Goal: Task Accomplishment & Management: Complete application form

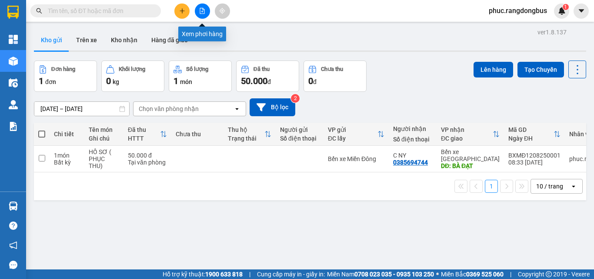
click at [201, 13] on icon "file-add" at bounding box center [202, 11] width 5 height 6
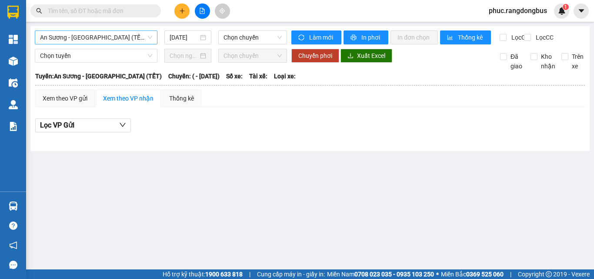
click at [85, 40] on span "An Sương - [GEOGRAPHIC_DATA] (TẾT)" at bounding box center [96, 37] width 112 height 13
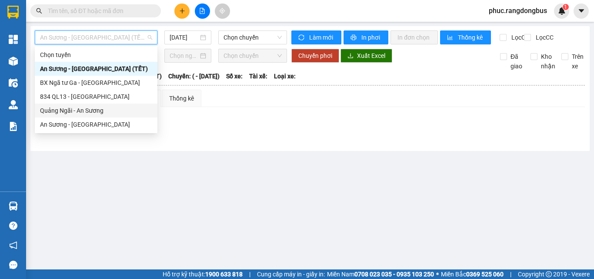
click at [94, 107] on div "Quảng Ngãi - An Sương" at bounding box center [96, 111] width 112 height 10
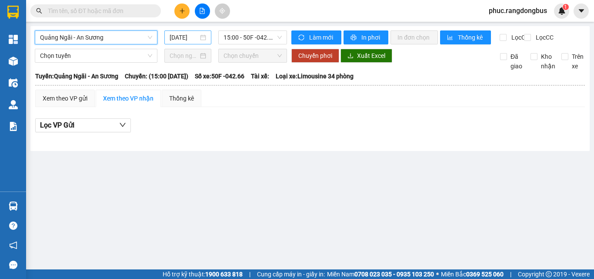
click at [182, 36] on input "[DATE]" at bounding box center [184, 38] width 29 height 10
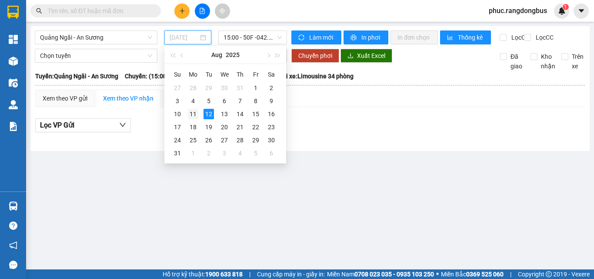
click at [193, 112] on div "11" at bounding box center [193, 114] width 10 height 10
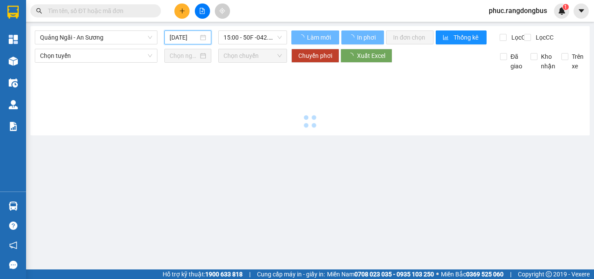
type input "[DATE]"
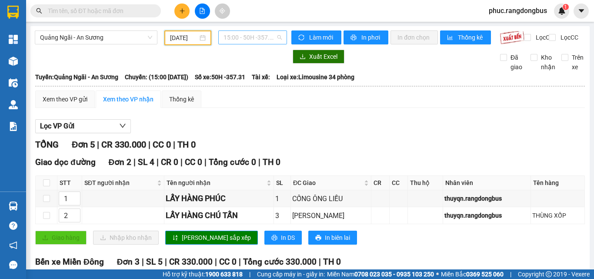
click at [259, 40] on span "15:00 - 50H -357.31" at bounding box center [253, 37] width 58 height 13
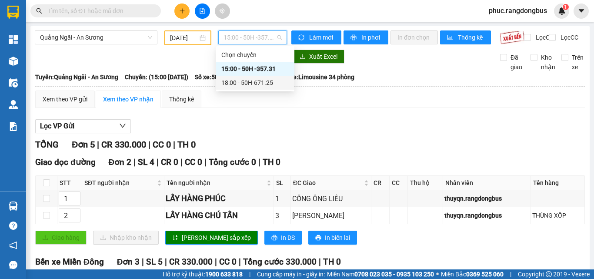
click at [272, 87] on div "18:00 - 50H-671.25" at bounding box center [255, 83] width 68 height 10
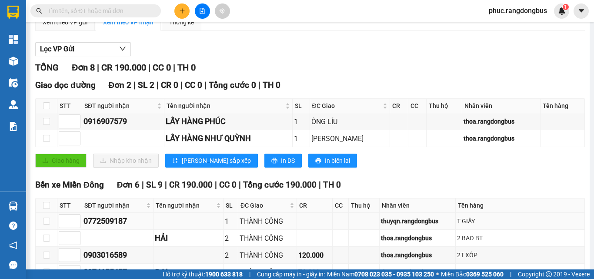
scroll to position [174, 0]
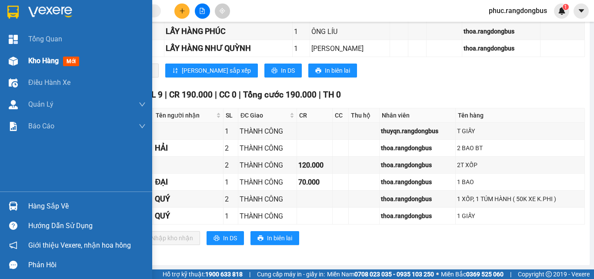
click at [30, 59] on span "Kho hàng" at bounding box center [43, 61] width 30 height 8
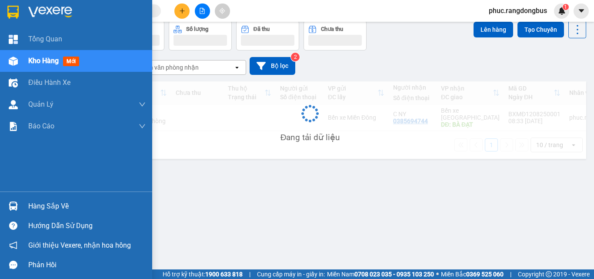
scroll to position [40, 0]
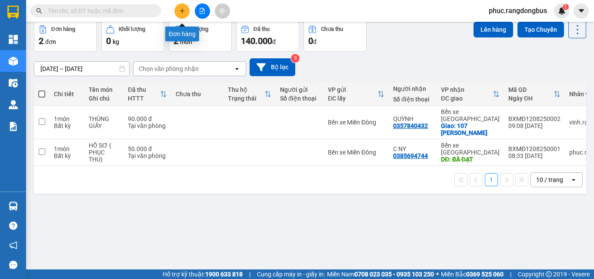
click at [183, 17] on button at bounding box center [181, 10] width 15 height 15
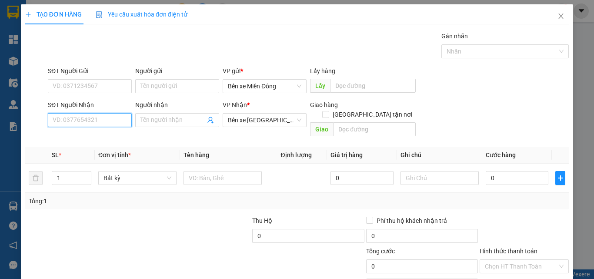
click at [104, 123] on input "SĐT Người Nhận" at bounding box center [90, 120] width 84 height 14
click at [84, 138] on div "0935470757 - BA HIỀN" at bounding box center [89, 138] width 73 height 10
type input "0935470757"
type input "BA HIỀN"
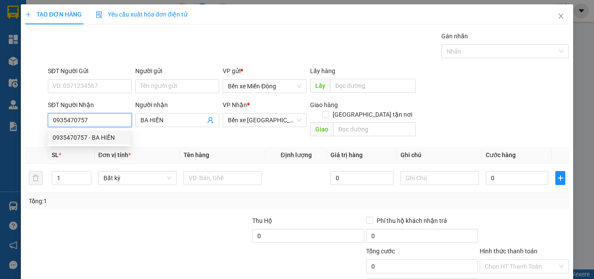
type input "150.000"
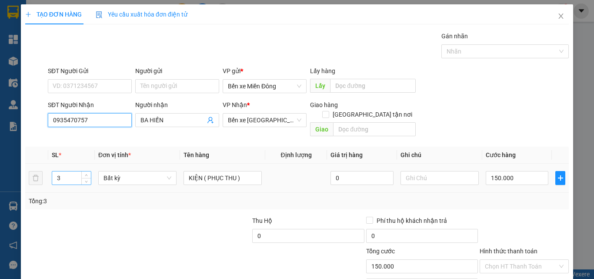
type input "0935470757"
click at [64, 172] on input "3" at bounding box center [71, 177] width 39 height 13
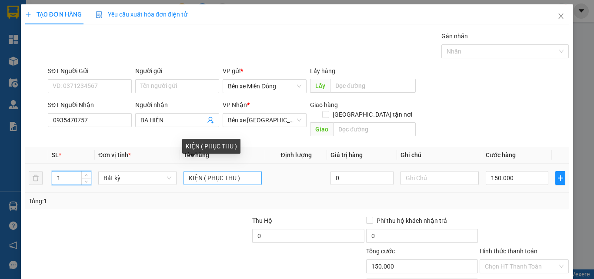
type input "1"
click at [199, 171] on input "KIỆN ( PHỤC THU )" at bounding box center [223, 178] width 78 height 14
type input "0"
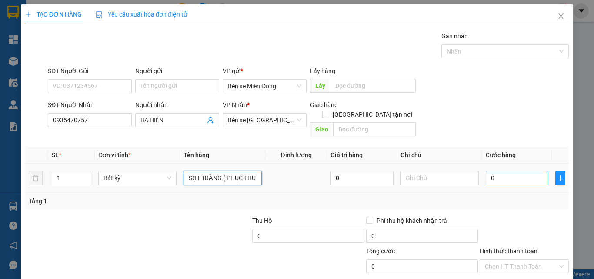
type input "SỌT TRẮNG ( PHỤC THU )"
click at [518, 171] on input "0" at bounding box center [517, 178] width 63 height 14
type input "5"
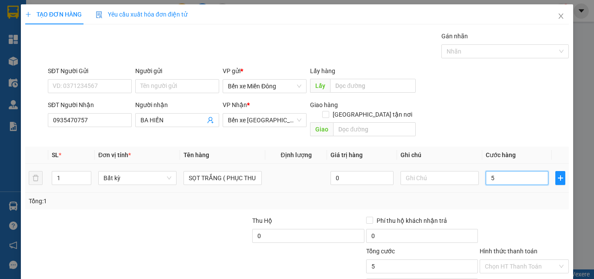
type input "50"
type input "50.000"
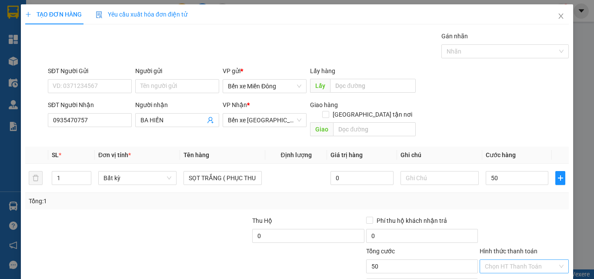
type input "50.000"
click at [540, 260] on input "Hình thức thanh toán" at bounding box center [521, 266] width 73 height 13
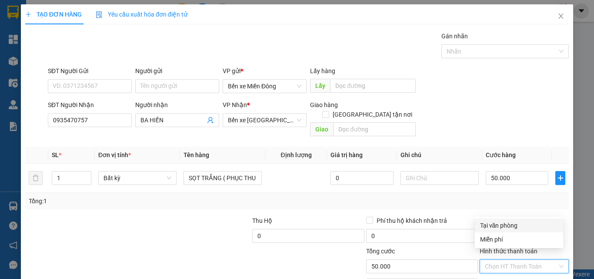
click at [494, 228] on div "Tại văn phòng" at bounding box center [519, 226] width 78 height 10
type input "0"
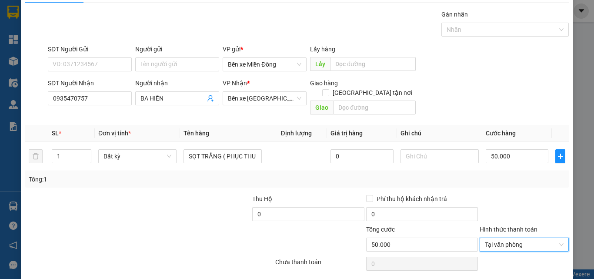
scroll to position [43, 0]
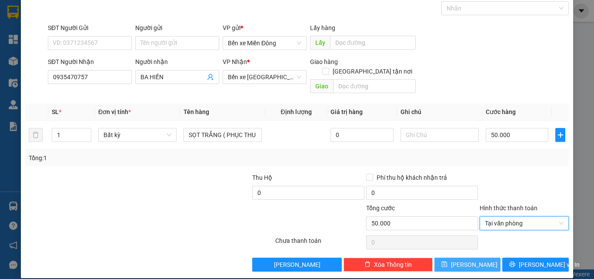
click at [463, 260] on span "[PERSON_NAME]" at bounding box center [474, 265] width 47 height 10
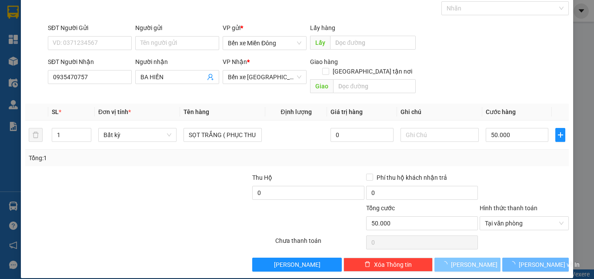
type input "0"
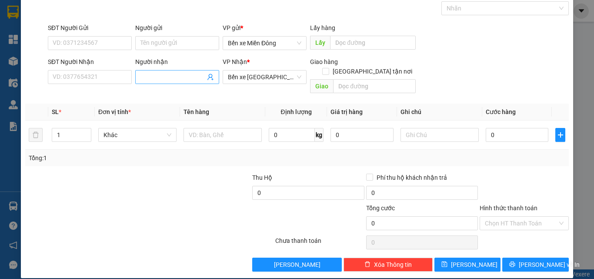
click at [145, 76] on input "Người nhận" at bounding box center [173, 77] width 65 height 10
type input "A YÊN"
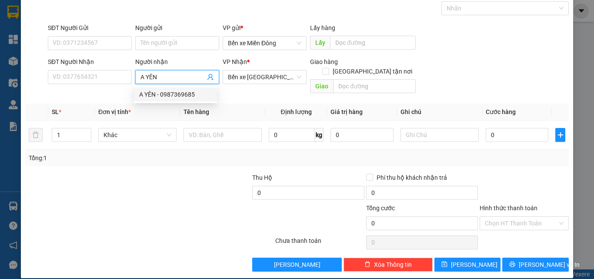
click at [178, 92] on div "A YÊN - 0987369685" at bounding box center [175, 95] width 73 height 10
type input "0987369685"
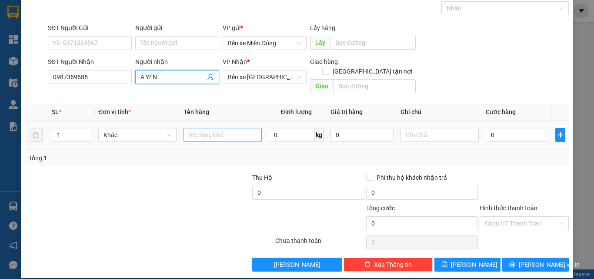
type input "A YÊN"
click at [211, 129] on input "text" at bounding box center [223, 135] width 78 height 14
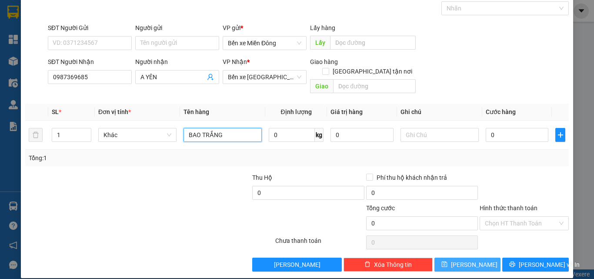
type input "BAO TRẮNG"
click at [463, 260] on span "[PERSON_NAME]" at bounding box center [474, 265] width 47 height 10
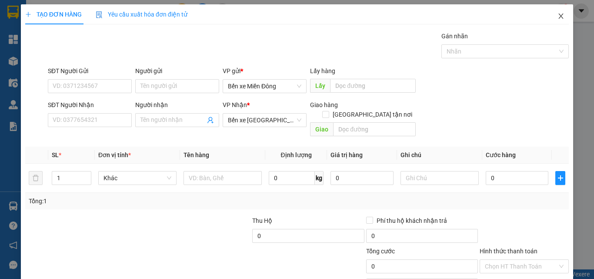
click at [551, 15] on span "Close" at bounding box center [561, 16] width 24 height 24
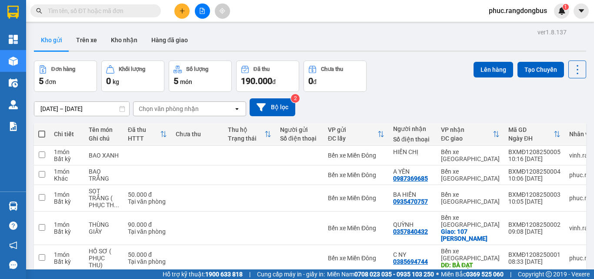
click at [197, 12] on button at bounding box center [202, 10] width 15 height 15
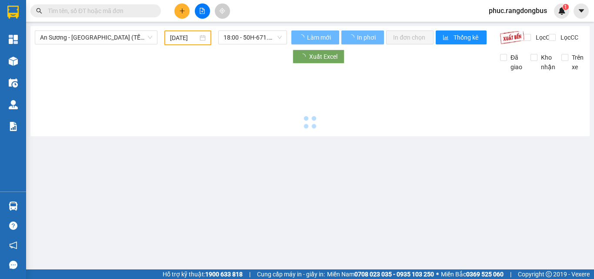
type input "[DATE]"
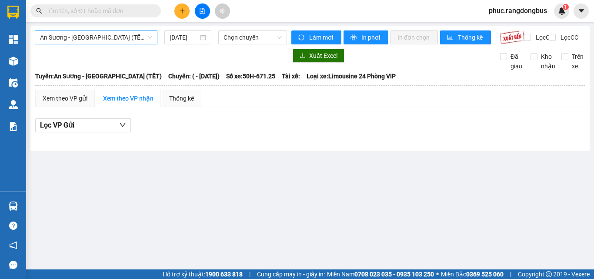
click at [77, 39] on span "An Sương - [GEOGRAPHIC_DATA] (TẾT)" at bounding box center [96, 37] width 112 height 13
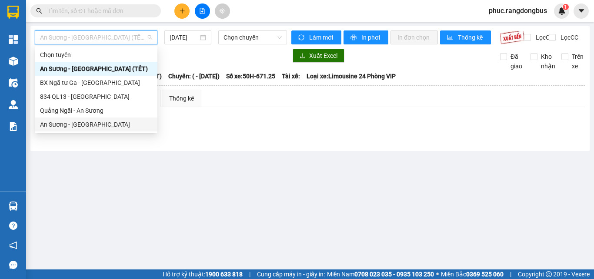
click at [82, 122] on div "An Sương - [GEOGRAPHIC_DATA]" at bounding box center [96, 125] width 112 height 10
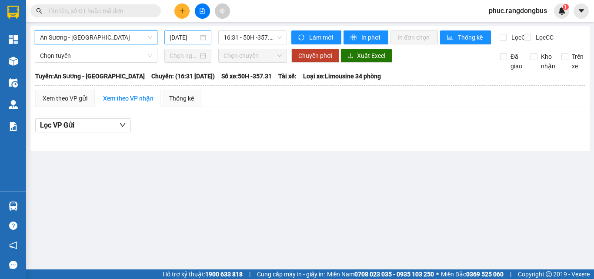
click at [179, 38] on input "[DATE]" at bounding box center [184, 38] width 29 height 10
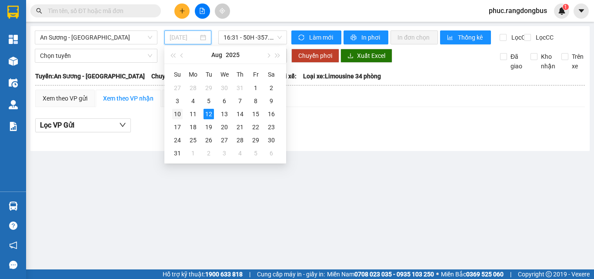
click at [174, 116] on div "10" at bounding box center [177, 114] width 10 height 10
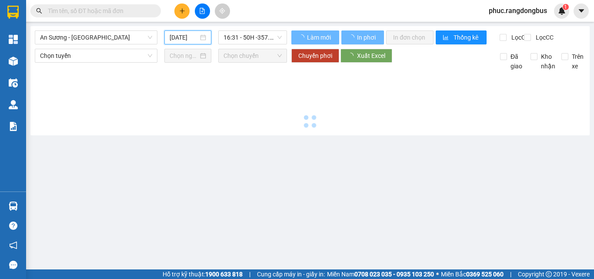
type input "[DATE]"
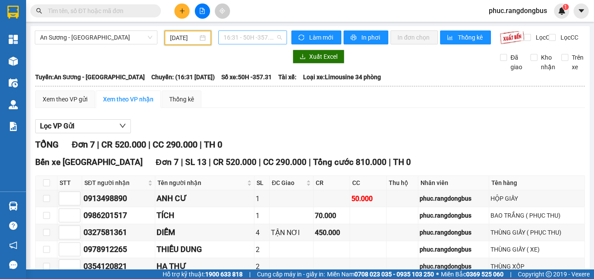
click at [245, 38] on span "16:31 - 50H -357.31" at bounding box center [253, 37] width 58 height 13
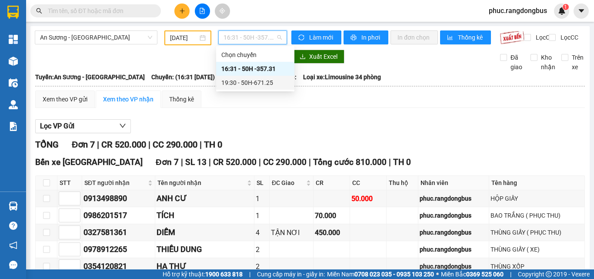
click at [264, 84] on div "19:30 - 50H-671.25" at bounding box center [255, 83] width 68 height 10
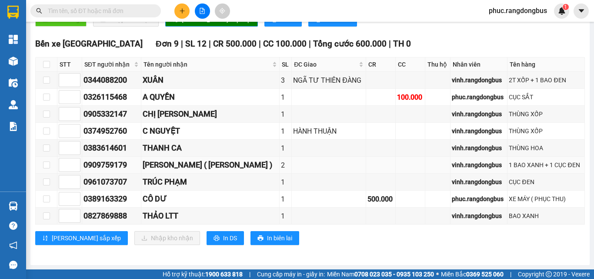
scroll to position [164, 0]
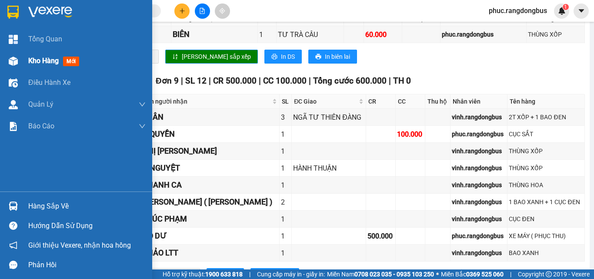
click at [54, 67] on div "Kho hàng mới" at bounding box center [86, 61] width 117 height 22
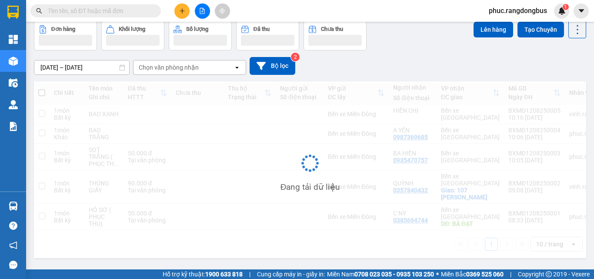
scroll to position [40, 0]
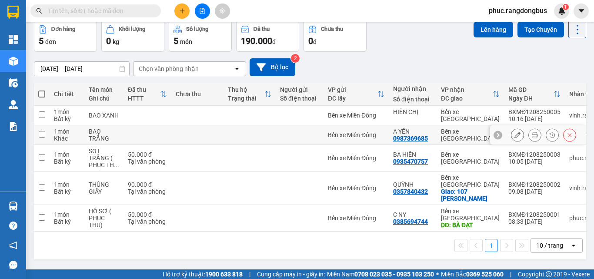
click at [42, 137] on input "checkbox" at bounding box center [42, 134] width 7 height 7
checkbox input "true"
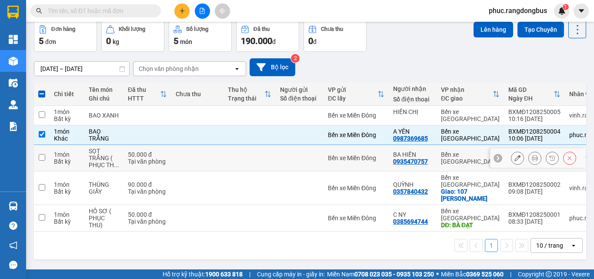
click at [45, 155] on input "checkbox" at bounding box center [42, 157] width 7 height 7
checkbox input "true"
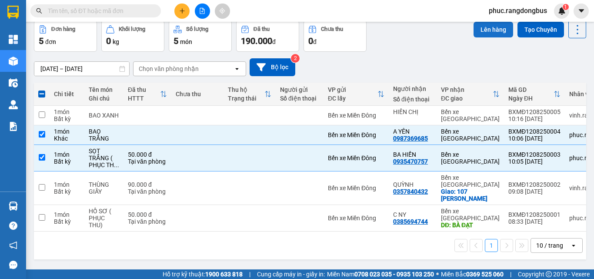
click at [487, 32] on button "Lên hàng" at bounding box center [494, 30] width 40 height 16
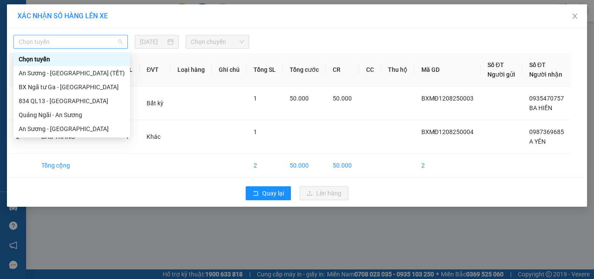
click at [80, 35] on span "Chọn tuyến" at bounding box center [71, 41] width 104 height 13
click at [100, 131] on div "An Sương - [GEOGRAPHIC_DATA]" at bounding box center [72, 129] width 106 height 10
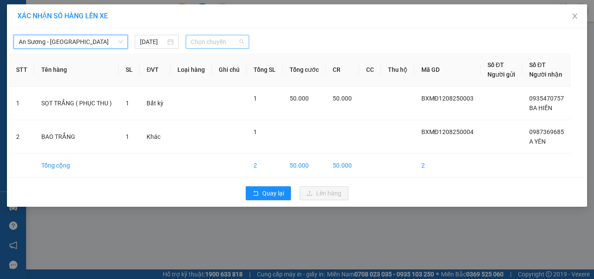
click at [218, 41] on span "Chọn chuyến" at bounding box center [218, 41] width 54 height 13
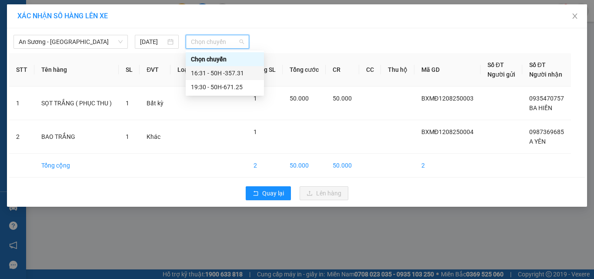
click at [245, 75] on div "16:31 - 50H -357.31" at bounding box center [225, 73] width 68 height 10
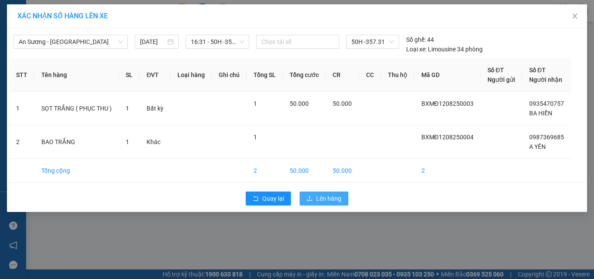
click at [333, 201] on span "Lên hàng" at bounding box center [328, 199] width 25 height 10
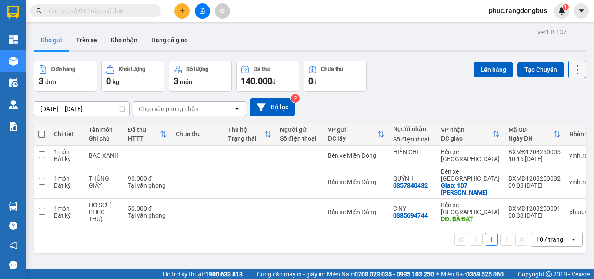
click at [572, 73] on icon at bounding box center [578, 70] width 12 height 12
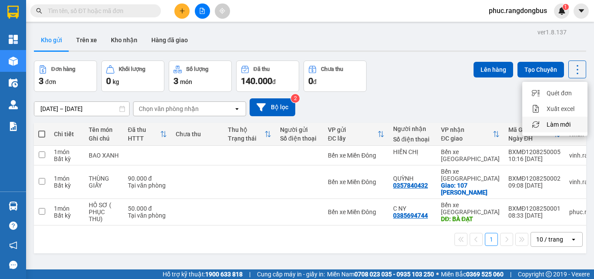
click at [564, 122] on span "Làm mới" at bounding box center [559, 124] width 24 height 9
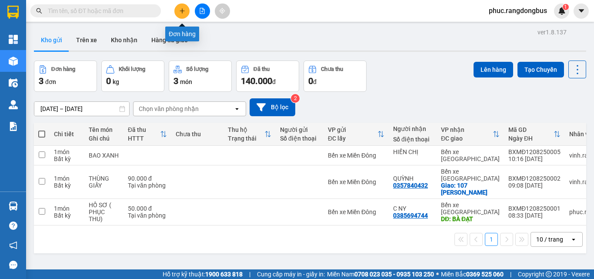
click at [182, 11] on icon "plus" at bounding box center [182, 11] width 6 height 6
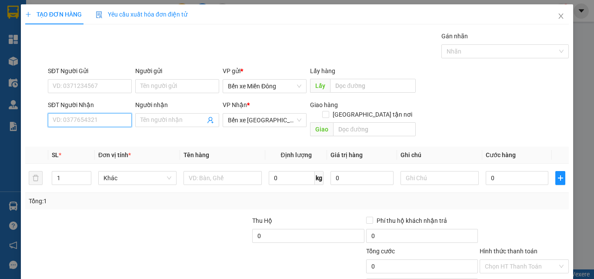
click at [101, 116] on input "SĐT Người Nhận" at bounding box center [90, 120] width 84 height 14
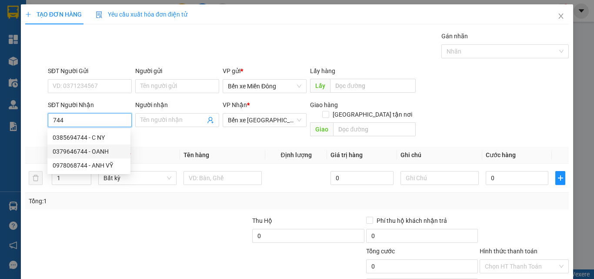
click at [109, 148] on div "0379646744 - OANH" at bounding box center [89, 152] width 73 height 10
type input "0379646744"
type input "OANH"
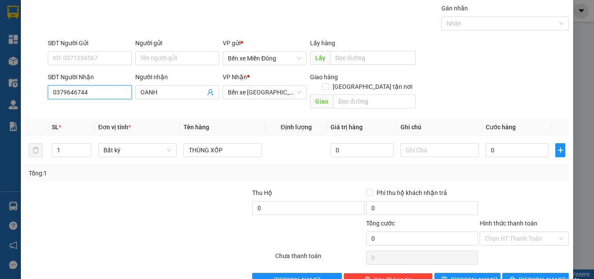
scroll to position [43, 0]
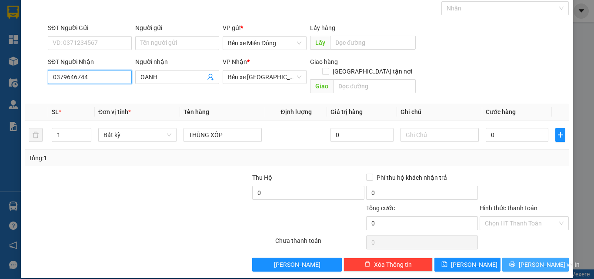
type input "0379646744"
click at [539, 260] on span "[PERSON_NAME] và In" at bounding box center [549, 265] width 61 height 10
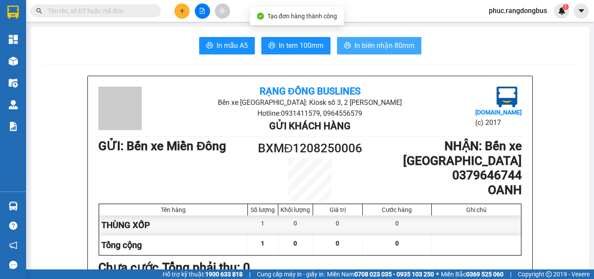
click at [399, 47] on span "In biên nhận 80mm" at bounding box center [385, 45] width 60 height 11
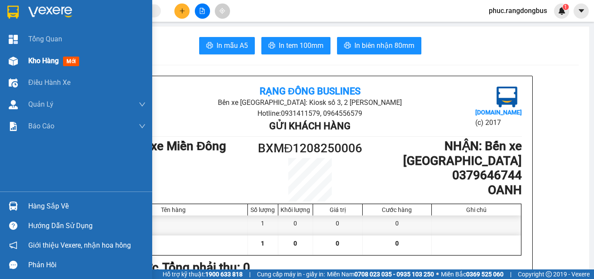
click at [42, 59] on span "Kho hàng" at bounding box center [43, 61] width 30 height 8
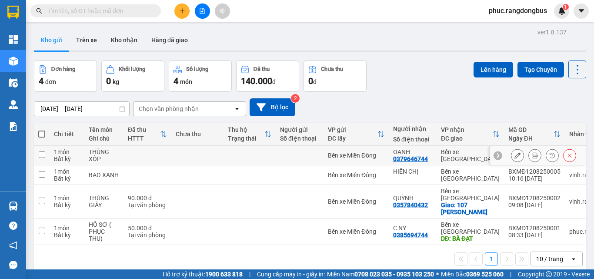
click at [40, 155] on input "checkbox" at bounding box center [42, 154] width 7 height 7
checkbox input "true"
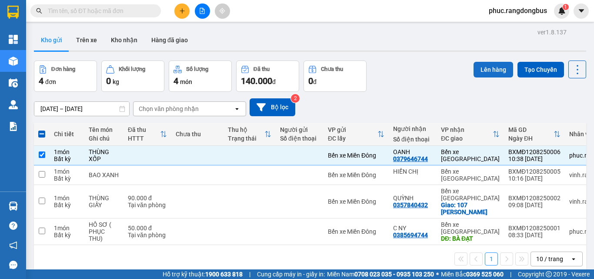
click at [491, 67] on button "Lên hàng" at bounding box center [494, 70] width 40 height 16
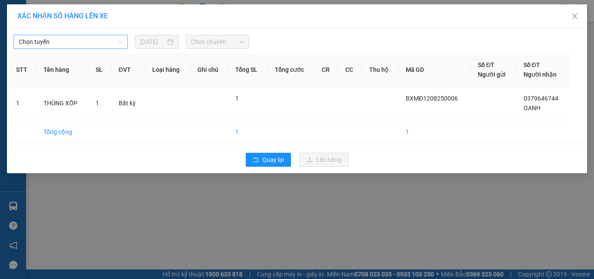
click at [105, 40] on span "Chọn tuyến" at bounding box center [71, 41] width 104 height 13
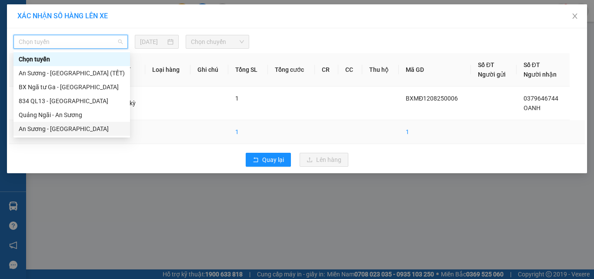
drag, startPoint x: 83, startPoint y: 126, endPoint x: 87, endPoint y: 122, distance: 5.2
click at [84, 125] on div "An Sương - [GEOGRAPHIC_DATA]" at bounding box center [72, 129] width 106 height 10
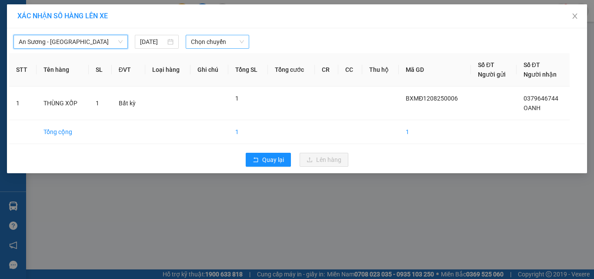
click at [191, 45] on span "Chọn chuyến" at bounding box center [218, 41] width 54 height 13
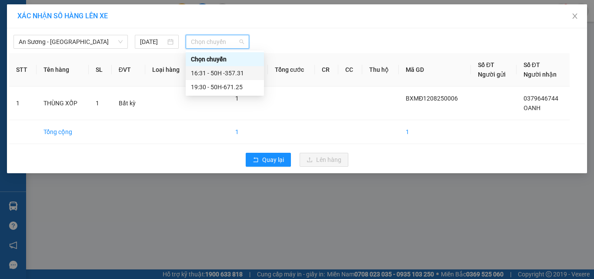
click at [224, 73] on div "16:31 - 50H -357.31" at bounding box center [225, 73] width 68 height 10
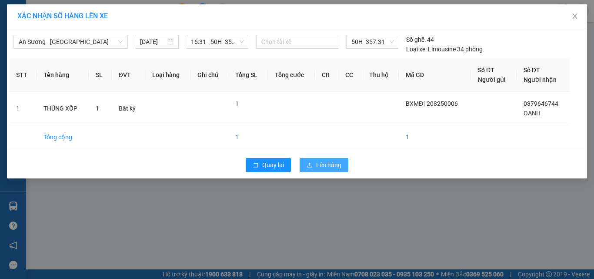
click at [334, 161] on span "Lên hàng" at bounding box center [328, 165] width 25 height 10
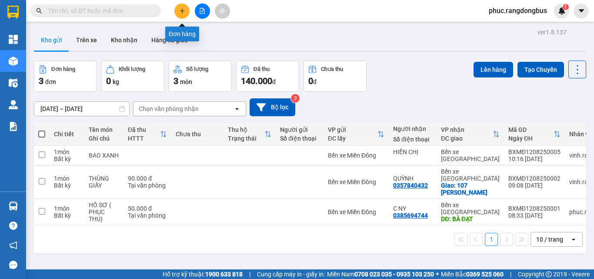
click at [185, 16] on button at bounding box center [181, 10] width 15 height 15
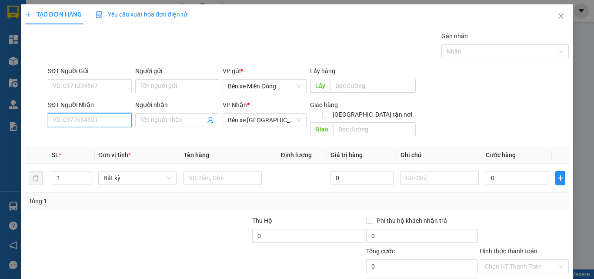
click at [81, 124] on input "SĐT Người Nhận" at bounding box center [90, 120] width 84 height 14
type input "0976085040"
click at [145, 116] on input "Người nhận" at bounding box center [173, 120] width 65 height 10
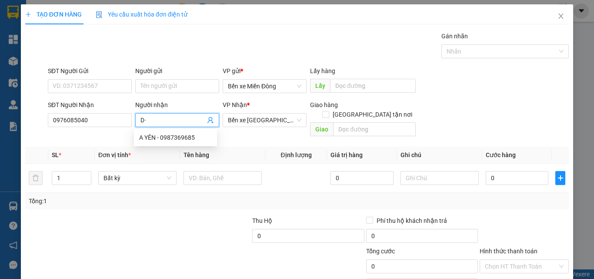
type input "D"
type input "[PERSON_NAME]"
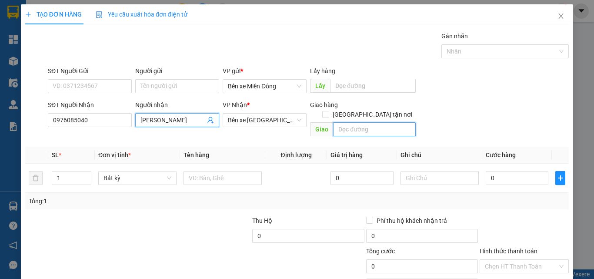
click at [354, 122] on input "text" at bounding box center [374, 129] width 83 height 14
type input "SƠN THÀNH"
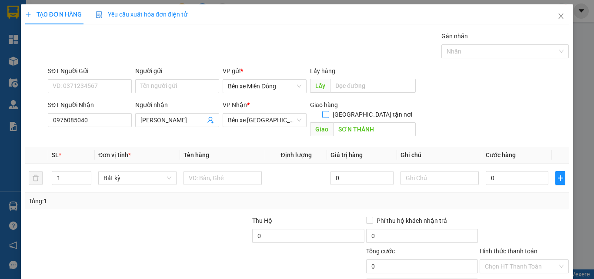
drag, startPoint x: 368, startPoint y: 103, endPoint x: 324, endPoint y: 147, distance: 62.2
click at [329, 111] on input "[GEOGRAPHIC_DATA] tận nơi" at bounding box center [325, 114] width 6 height 6
checkbox input "true"
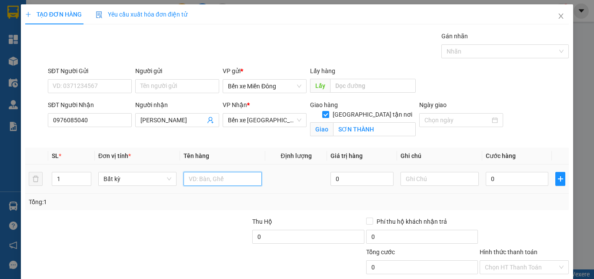
click at [246, 179] on input "text" at bounding box center [223, 179] width 78 height 14
type input "BÌ THƯ ( PHỤC THU)"
click at [503, 170] on div "0" at bounding box center [517, 178] width 63 height 17
click at [486, 183] on input "0" at bounding box center [517, 179] width 63 height 14
type input "5"
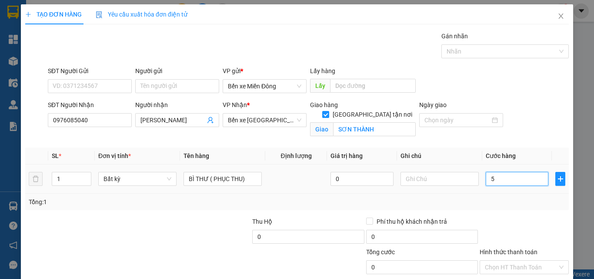
type input "5"
type input "50"
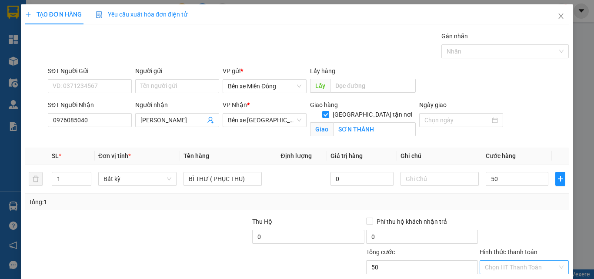
type input "50.000"
click at [497, 265] on input "Hình thức thanh toán" at bounding box center [521, 267] width 73 height 13
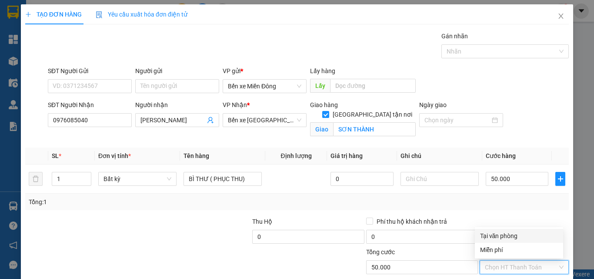
click at [499, 233] on div "Tại văn phòng" at bounding box center [519, 236] width 78 height 10
type input "0"
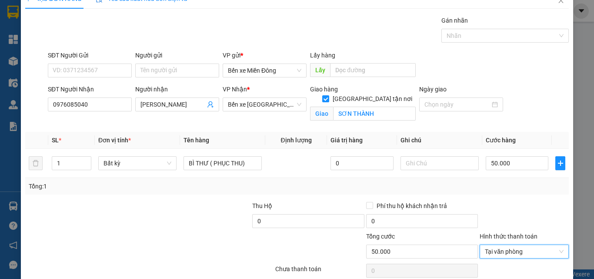
scroll to position [54, 0]
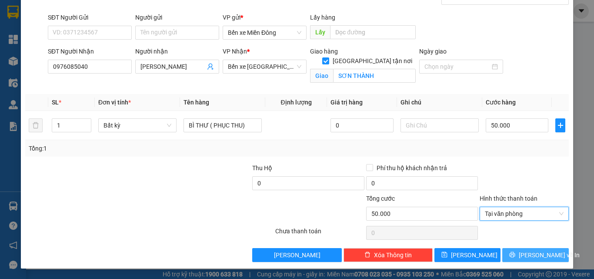
click at [538, 253] on span "[PERSON_NAME] và In" at bounding box center [549, 255] width 61 height 10
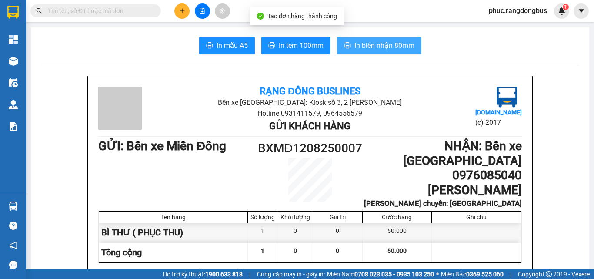
click at [403, 53] on button "In biên nhận 80mm" at bounding box center [379, 45] width 84 height 17
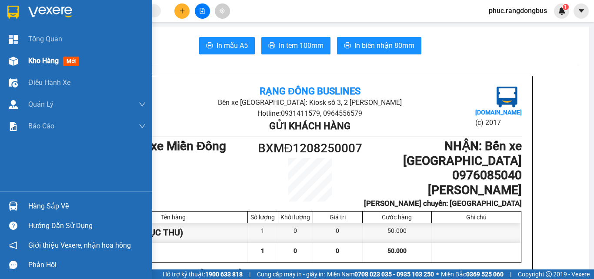
click at [38, 61] on span "Kho hàng" at bounding box center [43, 61] width 30 height 8
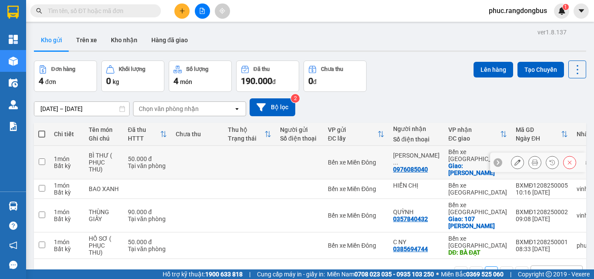
click at [41, 160] on input "checkbox" at bounding box center [42, 161] width 7 height 7
checkbox input "true"
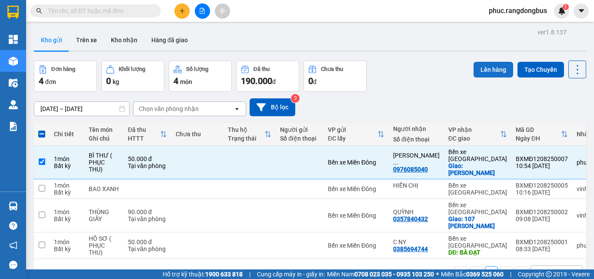
click at [498, 68] on button "Lên hàng" at bounding box center [494, 70] width 40 height 16
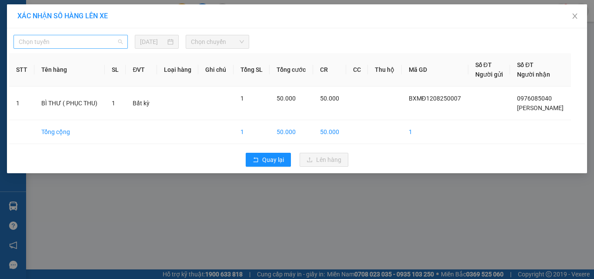
click at [89, 42] on span "Chọn tuyến" at bounding box center [71, 41] width 104 height 13
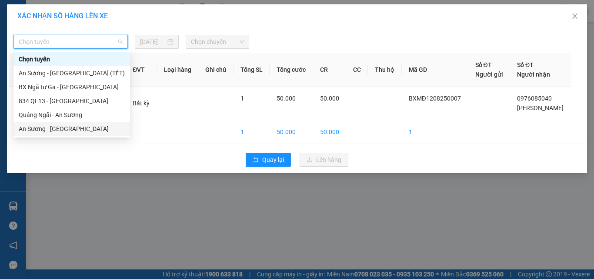
click at [57, 125] on div "An Sương - [GEOGRAPHIC_DATA]" at bounding box center [72, 129] width 106 height 10
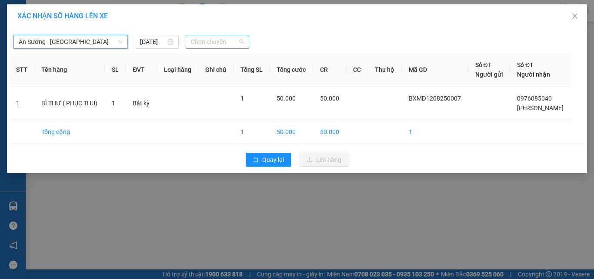
click at [209, 35] on span "Chọn chuyến" at bounding box center [218, 41] width 54 height 13
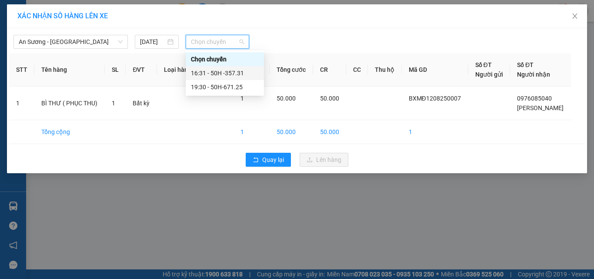
click at [251, 72] on div "16:31 - 50H -357.31" at bounding box center [225, 73] width 68 height 10
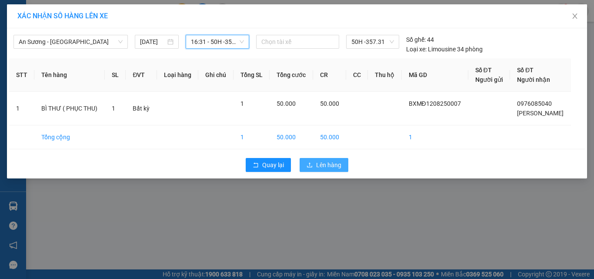
click at [336, 168] on span "Lên hàng" at bounding box center [328, 165] width 25 height 10
